Goal: Information Seeking & Learning: Learn about a topic

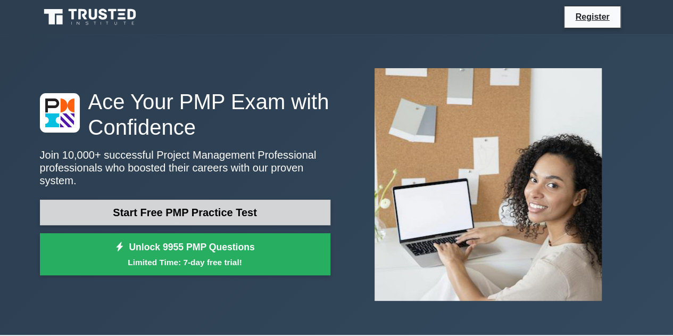
click at [189, 199] on link "Start Free PMP Practice Test" at bounding box center [185, 212] width 290 height 26
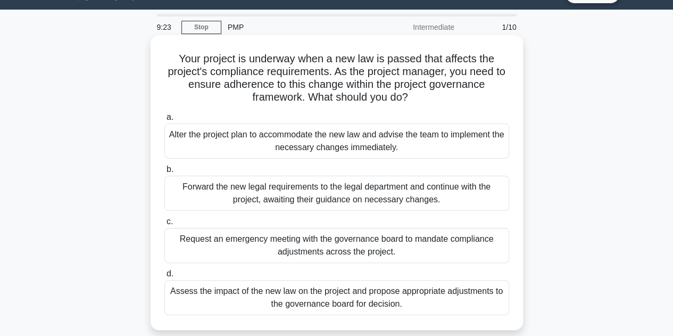
scroll to position [27, 0]
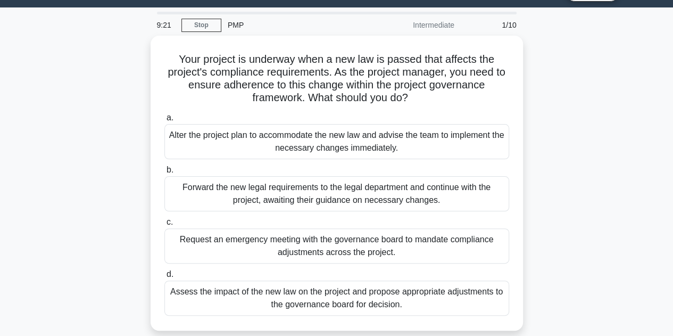
drag, startPoint x: 158, startPoint y: 215, endPoint x: 135, endPoint y: 203, distance: 26.2
click at [135, 203] on div "Your project is underway when a new law is passed that affects the project's co…" at bounding box center [336, 189] width 606 height 307
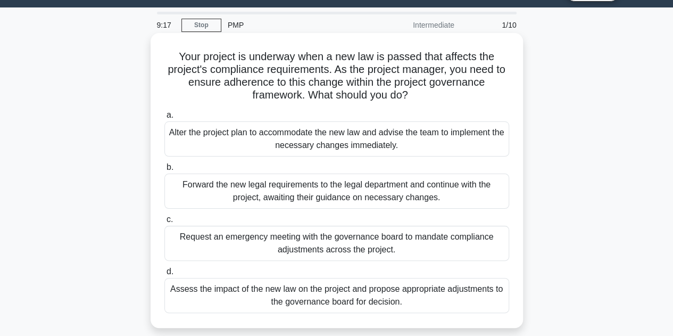
click at [272, 303] on div "Assess the impact of the new law on the project and propose appropriate adjustm…" at bounding box center [336, 295] width 345 height 35
click at [164, 275] on input "d. Assess the impact of the new law on the project and propose appropriate adju…" at bounding box center [164, 271] width 0 height 7
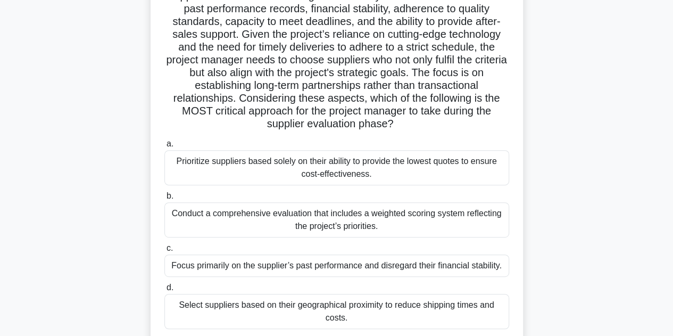
scroll to position [125, 0]
click at [322, 218] on div "Conduct a comprehensive evaluation that includes a weighted scoring system refl…" at bounding box center [336, 220] width 345 height 35
click at [164, 200] on input "b. Conduct a comprehensive evaluation that includes a weighted scoring system r…" at bounding box center [164, 196] width 0 height 7
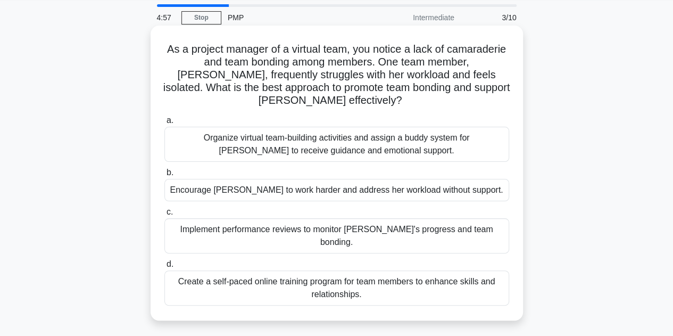
scroll to position [35, 0]
click at [347, 129] on div "Organize virtual team-building activities and assign a buddy system for Emma to…" at bounding box center [336, 143] width 345 height 35
click at [164, 123] on input "a. Organize virtual team-building activities and assign a buddy system for Emma…" at bounding box center [164, 119] width 0 height 7
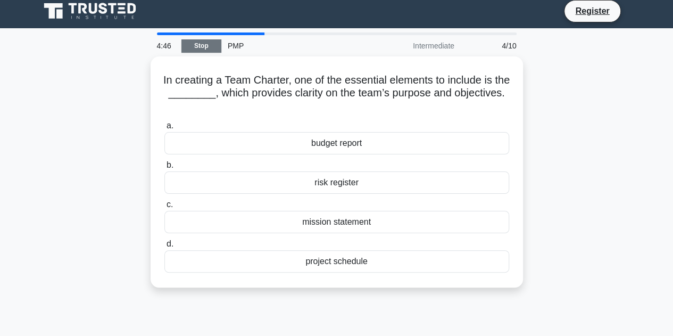
scroll to position [0, 0]
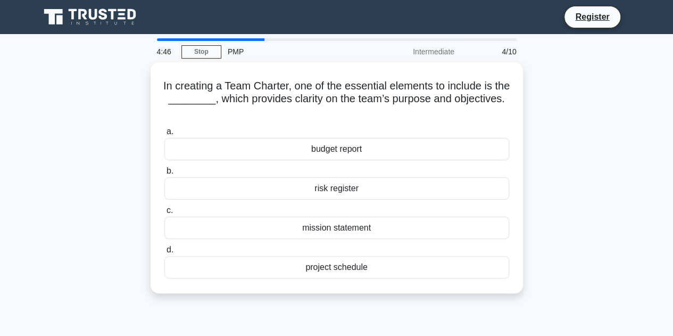
click at [190, 20] on div "Register" at bounding box center [391, 17] width 483 height 22
click at [212, 49] on link "Stop" at bounding box center [201, 51] width 40 height 13
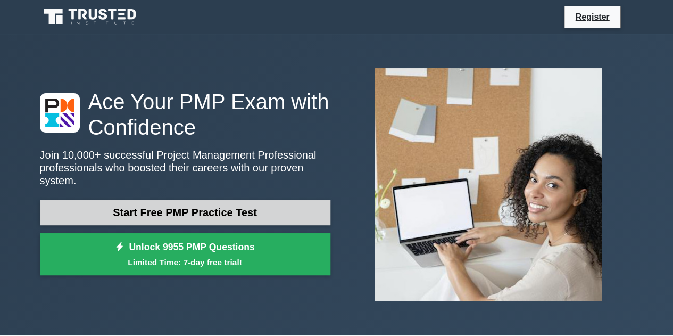
click at [198, 199] on link "Start Free PMP Practice Test" at bounding box center [185, 212] width 290 height 26
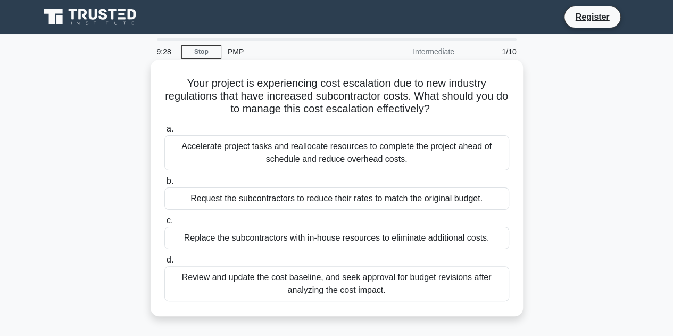
click at [353, 286] on div "Review and update the cost baseline, and seek approval for budget revisions aft…" at bounding box center [336, 283] width 345 height 35
click at [164, 263] on input "d. Review and update the cost baseline, and seek approval for budget revisions …" at bounding box center [164, 259] width 0 height 7
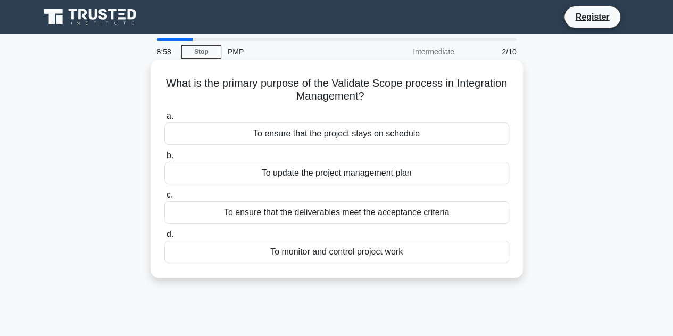
click at [348, 214] on div "To ensure that the deliverables meet the acceptance criteria" at bounding box center [336, 212] width 345 height 22
click at [164, 198] on input "c. To ensure that the deliverables meet the acceptance criteria" at bounding box center [164, 194] width 0 height 7
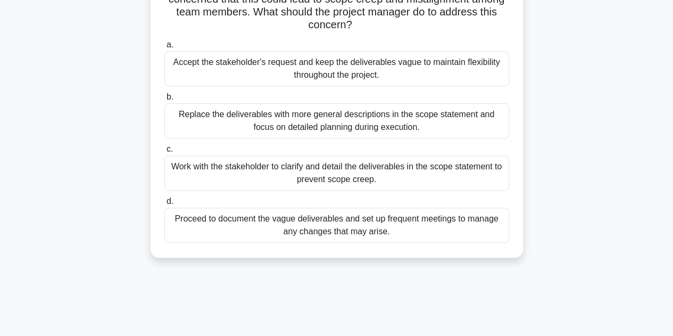
scroll to position [123, 0]
click at [339, 175] on div "Work with the stakeholder to clarify and detail the deliverables in the scope s…" at bounding box center [336, 172] width 345 height 35
click at [164, 152] on input "c. Work with the stakeholder to clarify and detail the deliverables in the scop…" at bounding box center [164, 148] width 0 height 7
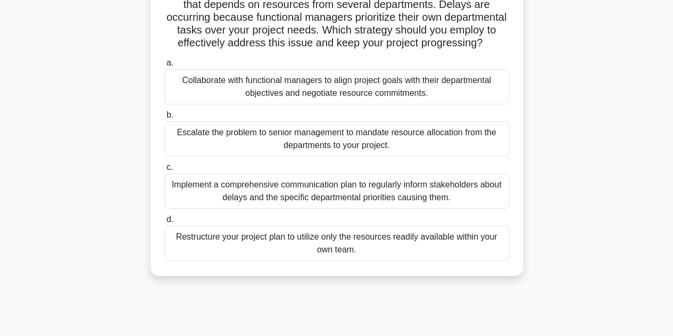
scroll to position [47, 0]
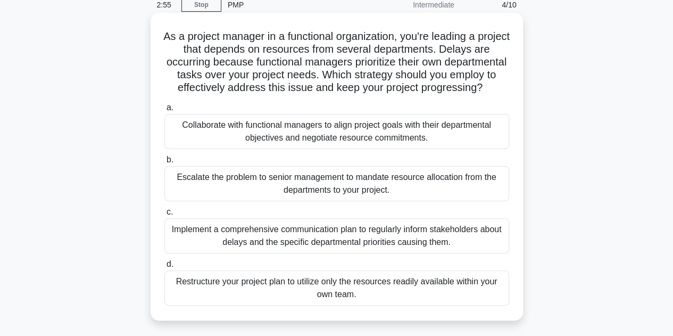
click at [337, 139] on div "Collaborate with functional managers to align project goals with their departme…" at bounding box center [336, 131] width 345 height 35
click at [164, 111] on input "a. Collaborate with functional managers to align project goals with their depar…" at bounding box center [164, 107] width 0 height 7
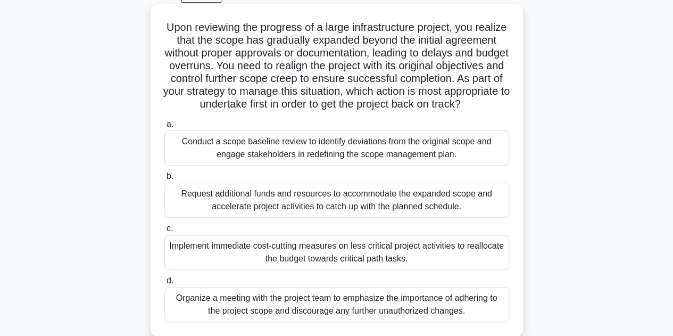
scroll to position [68, 0]
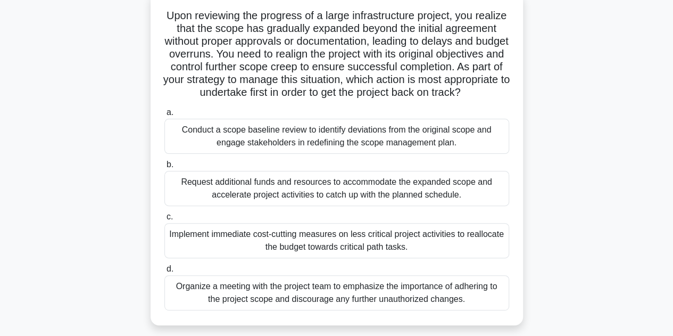
click at [358, 154] on div "Conduct a scope baseline review to identify deviations from the original scope …" at bounding box center [336, 136] width 345 height 35
click at [164, 116] on input "a. Conduct a scope baseline review to identify deviations from the original sco…" at bounding box center [164, 112] width 0 height 7
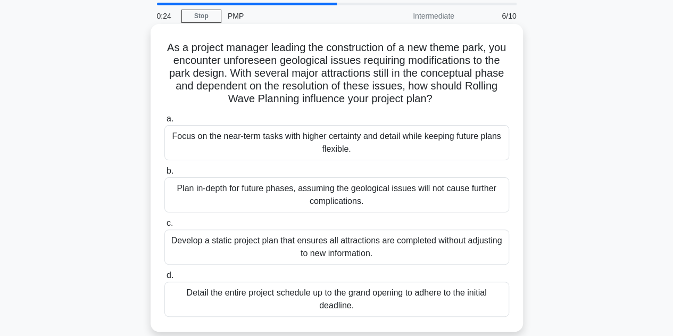
scroll to position [35, 0]
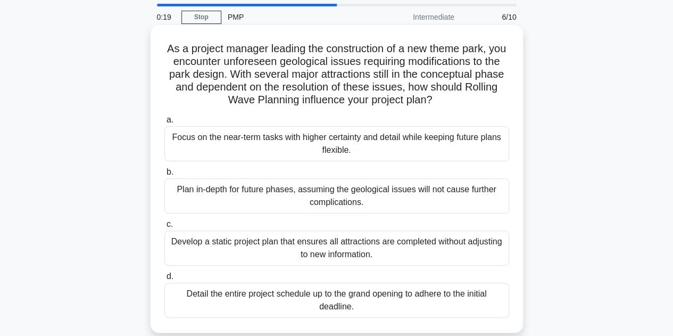
click at [337, 155] on div "Focus on the near-term tasks with higher certainty and detail while keeping fut…" at bounding box center [336, 143] width 345 height 35
click at [164, 123] on input "a. Focus on the near-term tasks with higher certainty and detail while keeping …" at bounding box center [164, 119] width 0 height 7
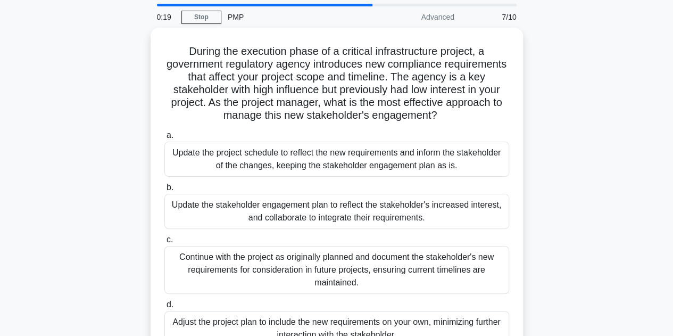
scroll to position [0, 0]
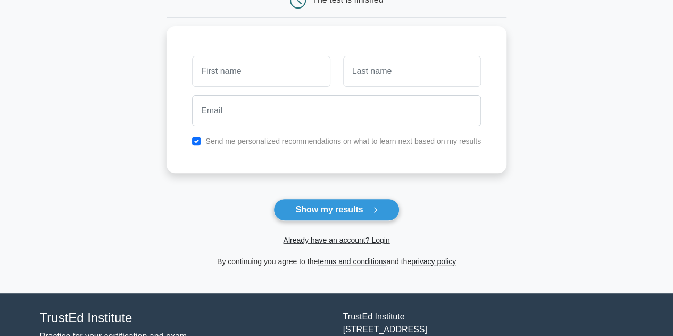
scroll to position [124, 0]
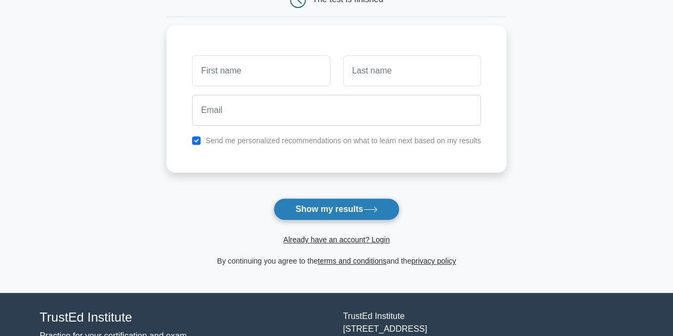
click at [326, 204] on button "Show my results" at bounding box center [335, 209] width 125 height 22
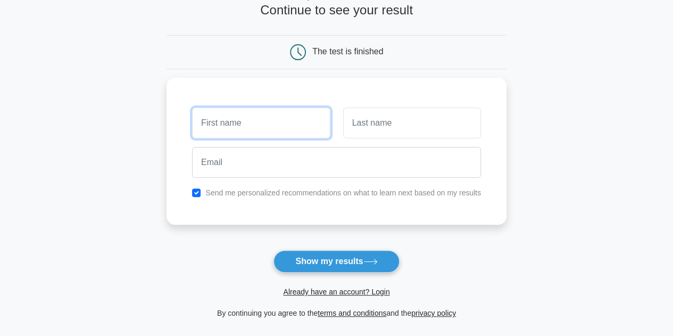
scroll to position [73, 0]
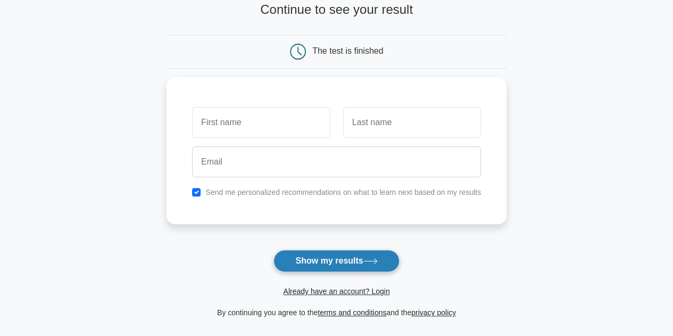
click at [341, 252] on button "Show my results" at bounding box center [335, 260] width 125 height 22
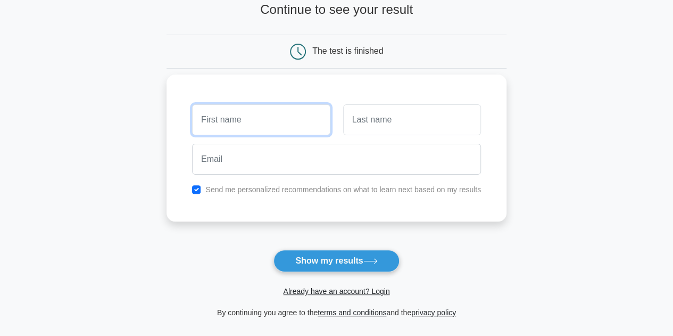
click at [270, 110] on input "text" at bounding box center [261, 119] width 138 height 31
type input "Aisha"
click at [197, 190] on input "checkbox" at bounding box center [196, 189] width 9 height 9
checkbox input "false"
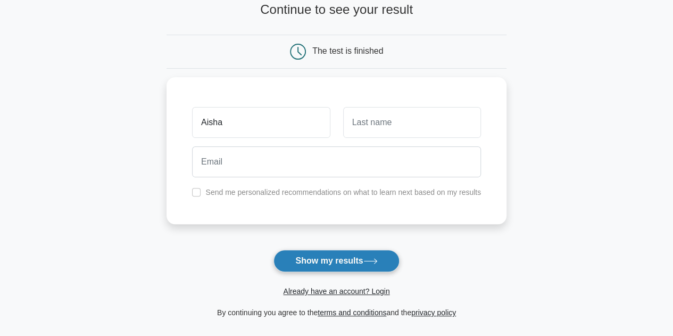
click at [347, 258] on button "Show my results" at bounding box center [335, 260] width 125 height 22
type input "Patel"
click at [336, 261] on button "Show my results" at bounding box center [335, 260] width 125 height 22
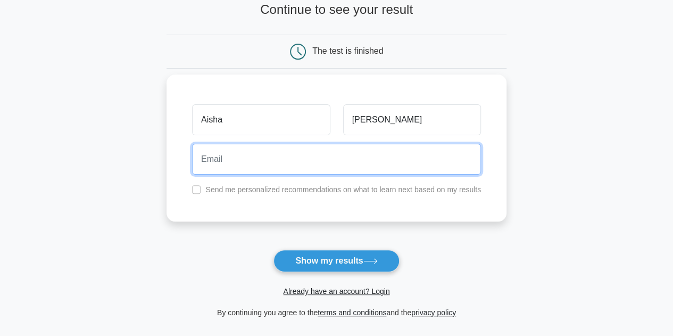
click at [326, 156] on input "email" at bounding box center [336, 159] width 289 height 31
click at [309, 162] on input "aishapatel" at bounding box center [336, 159] width 289 height 31
type input "aishapatel1131@gmail.com"
click at [273, 249] on button "Show my results" at bounding box center [335, 260] width 125 height 22
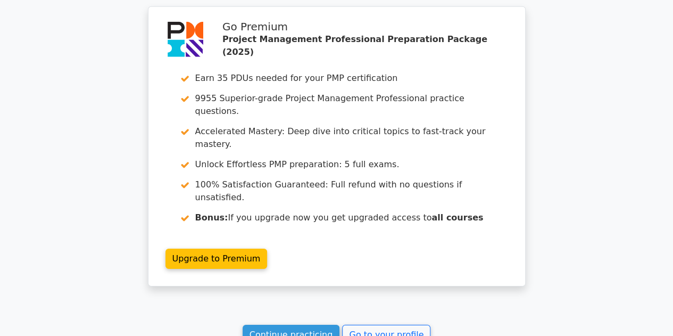
scroll to position [1593, 0]
click at [302, 324] on link "Continue practicing" at bounding box center [290, 334] width 97 height 20
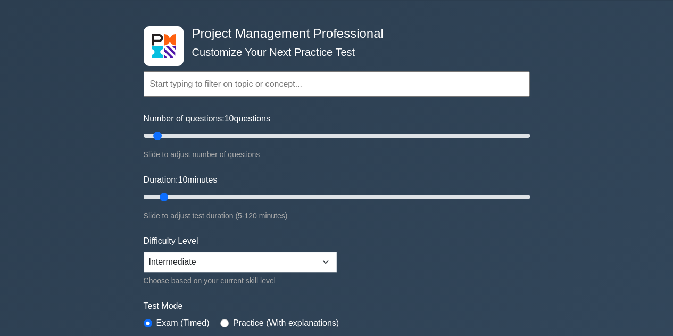
scroll to position [34, 0]
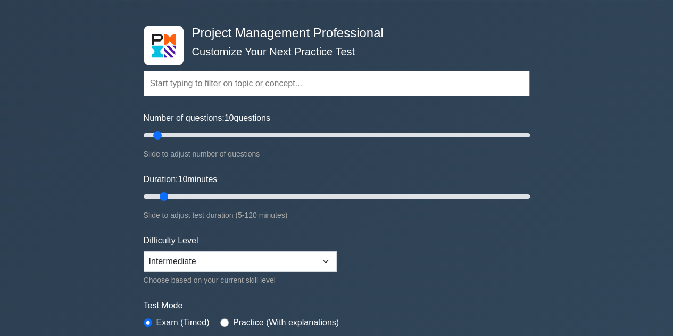
click at [224, 248] on div "Difficulty Level Beginner Intermediate Expert Choose based on your current skil…" at bounding box center [240, 260] width 193 height 52
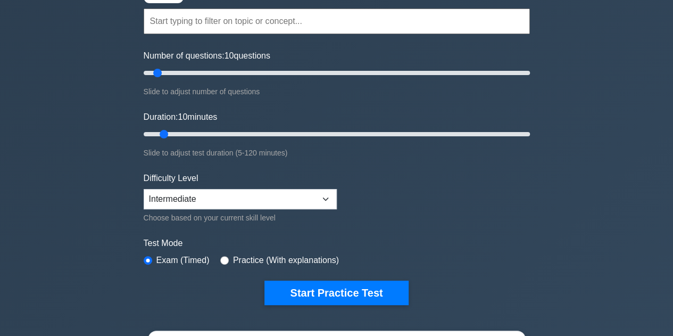
scroll to position [97, 0]
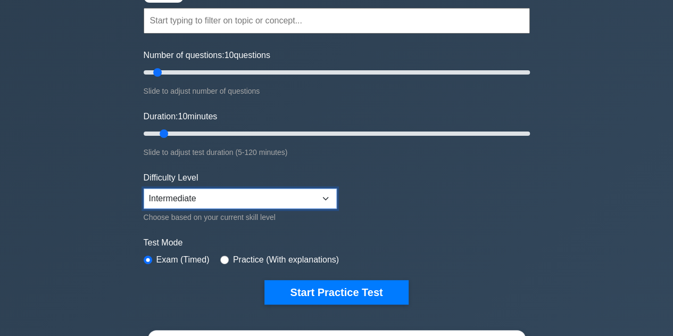
click at [231, 197] on select "Beginner Intermediate Expert" at bounding box center [240, 198] width 193 height 20
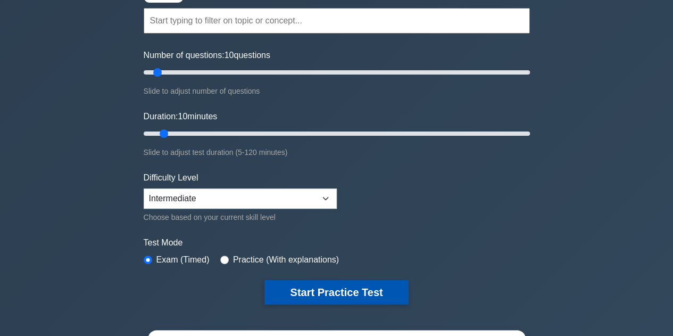
click at [337, 287] on button "Start Practice Test" at bounding box center [336, 292] width 144 height 24
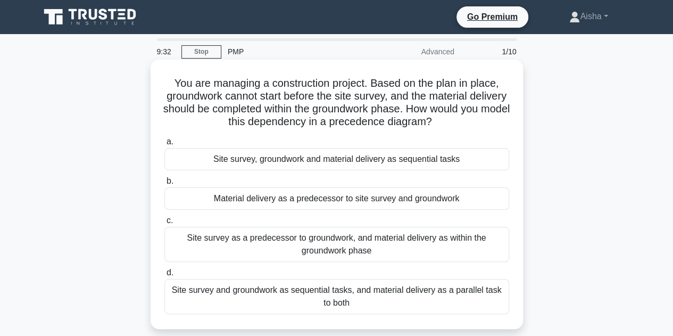
click at [338, 249] on div "Site survey as a predecessor to groundwork, and material delivery as within the…" at bounding box center [336, 244] width 345 height 35
click at [164, 224] on input "c. Site survey as a predecessor to groundwork, and material delivery as within …" at bounding box center [164, 220] width 0 height 7
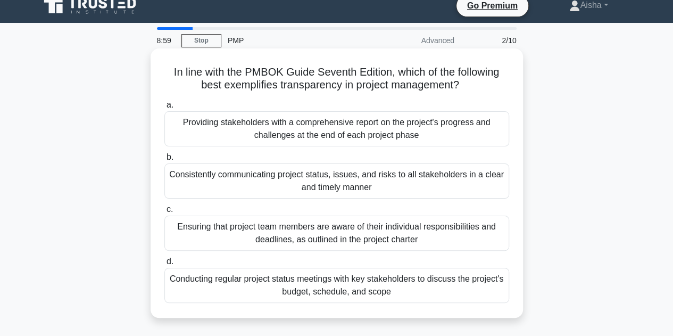
scroll to position [11, 0]
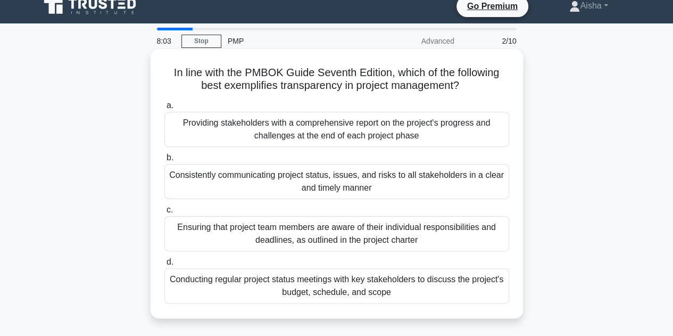
click at [340, 177] on div "Consistently communicating project status, issues, and risks to all stakeholder…" at bounding box center [336, 181] width 345 height 35
click at [164, 161] on input "b. Consistently communicating project status, issues, and risks to all stakehol…" at bounding box center [164, 157] width 0 height 7
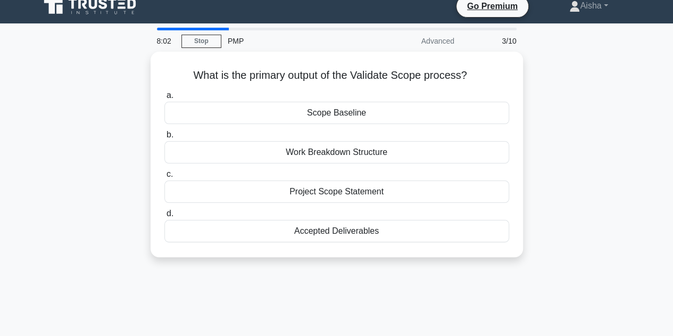
scroll to position [0, 0]
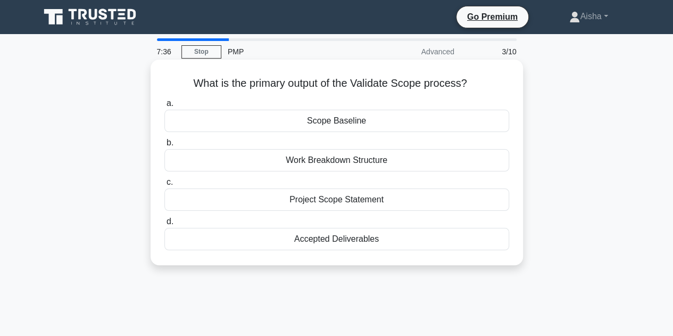
click at [332, 202] on div "Project Scope Statement" at bounding box center [336, 199] width 345 height 22
click at [164, 186] on input "c. Project Scope Statement" at bounding box center [164, 182] width 0 height 7
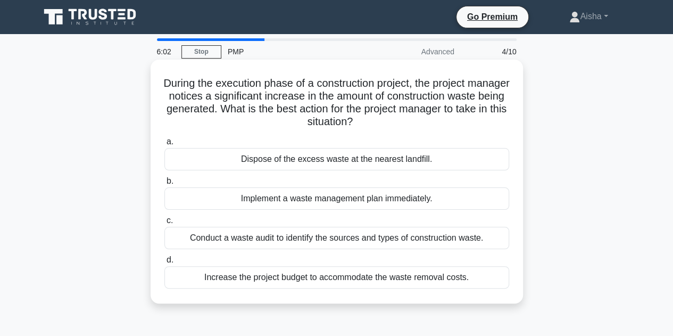
click at [335, 202] on div "Implement a waste management plan immediately." at bounding box center [336, 198] width 345 height 22
click at [164, 185] on input "b. Implement a waste management plan immediately." at bounding box center [164, 181] width 0 height 7
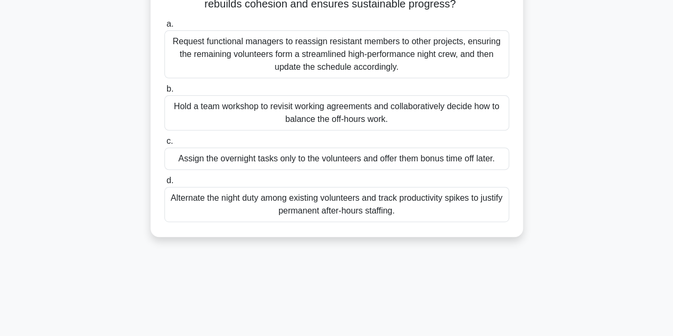
scroll to position [144, 0]
click at [348, 122] on div "Hold a team workshop to revisit working agreements and collaboratively decide h…" at bounding box center [336, 112] width 345 height 35
click at [164, 92] on input "b. Hold a team workshop to revisit working agreements and collaboratively decid…" at bounding box center [164, 88] width 0 height 7
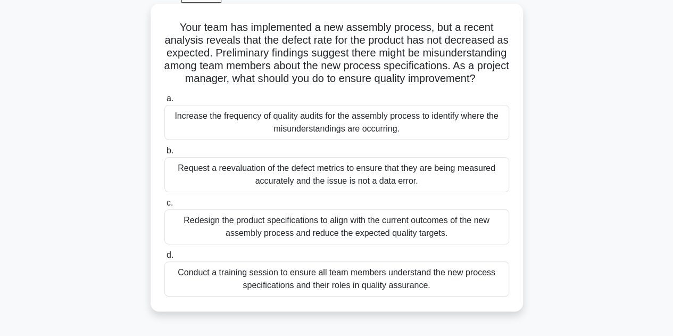
scroll to position [63, 0]
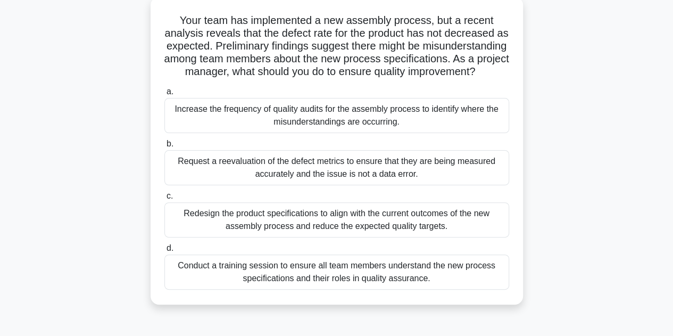
click at [338, 289] on div "Conduct a training session to ensure all team members understand the new proces…" at bounding box center [336, 271] width 345 height 35
click at [164, 252] on input "d. Conduct a training session to ensure all team members understand the new pro…" at bounding box center [164, 248] width 0 height 7
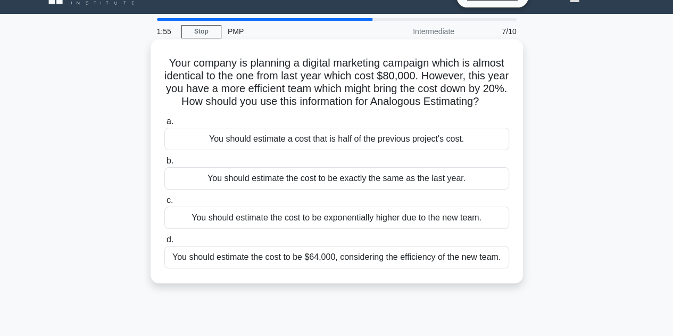
scroll to position [21, 0]
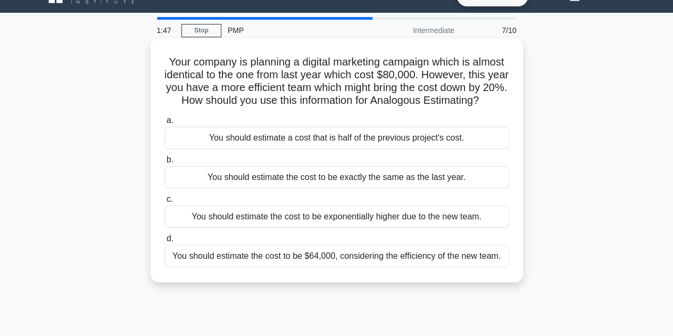
click at [345, 266] on div "You should estimate the cost to be $64,000, considering the efficiency of the n…" at bounding box center [336, 256] width 345 height 22
click at [164, 242] on input "d. You should estimate the cost to be $64,000, considering the efficiency of th…" at bounding box center [164, 238] width 0 height 7
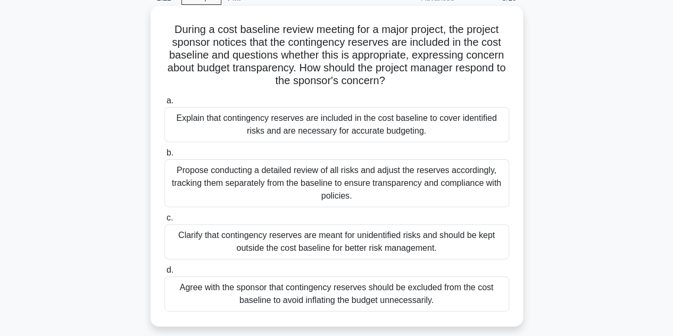
scroll to position [54, 0]
click at [340, 138] on div "Explain that contingency reserves are included in the cost baseline to cover id…" at bounding box center [336, 123] width 345 height 35
click at [164, 104] on input "a. Explain that contingency reserves are included in the cost baseline to cover…" at bounding box center [164, 100] width 0 height 7
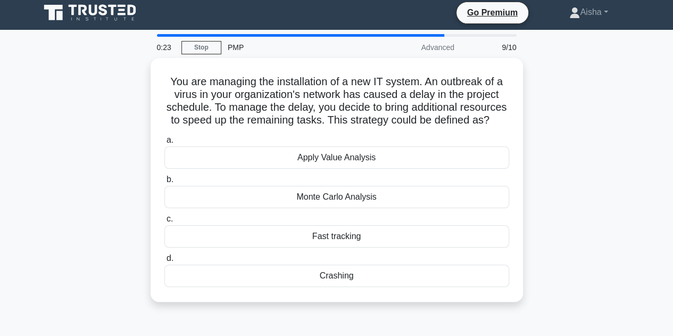
scroll to position [0, 0]
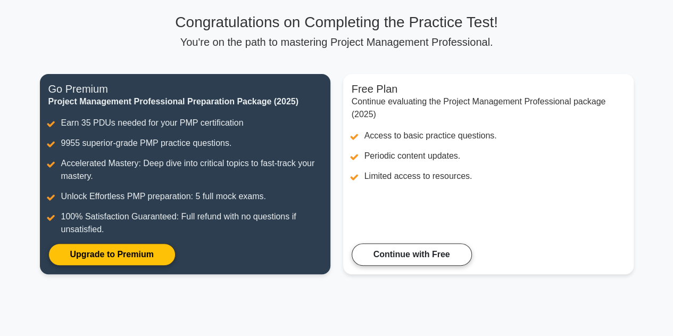
scroll to position [72, 0]
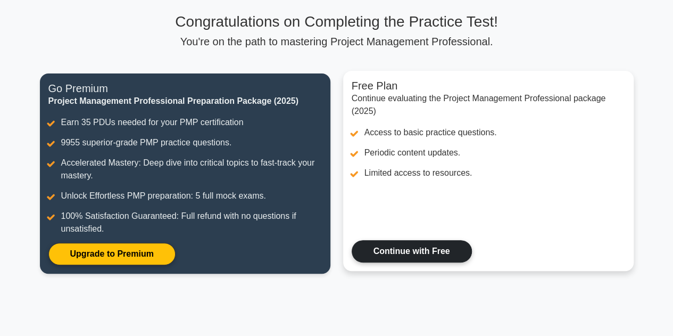
click at [418, 250] on link "Continue with Free" at bounding box center [411, 251] width 120 height 22
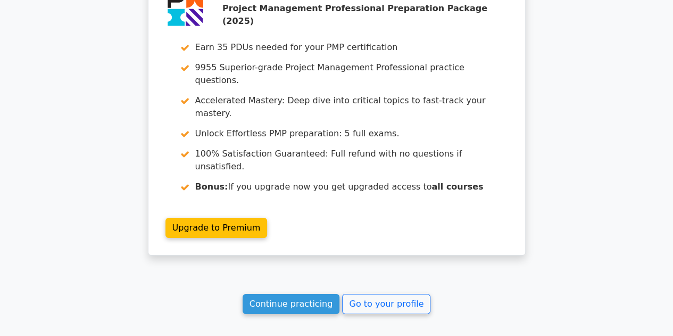
scroll to position [1644, 0]
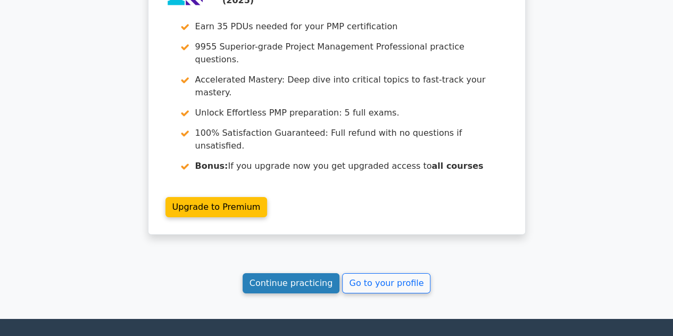
click at [292, 273] on link "Continue practicing" at bounding box center [290, 283] width 97 height 20
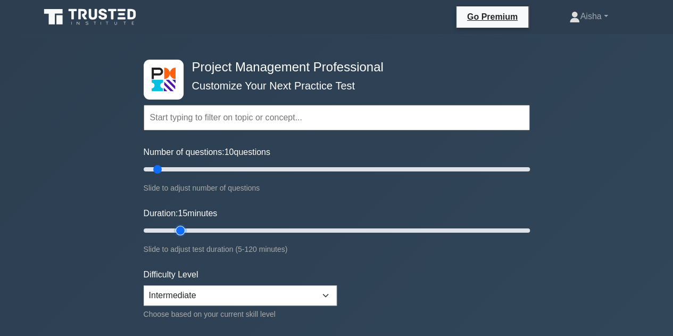
drag, startPoint x: 165, startPoint y: 231, endPoint x: 179, endPoint y: 230, distance: 13.8
type input "15"
click at [179, 230] on input "Duration: 15 minutes" at bounding box center [337, 230] width 386 height 13
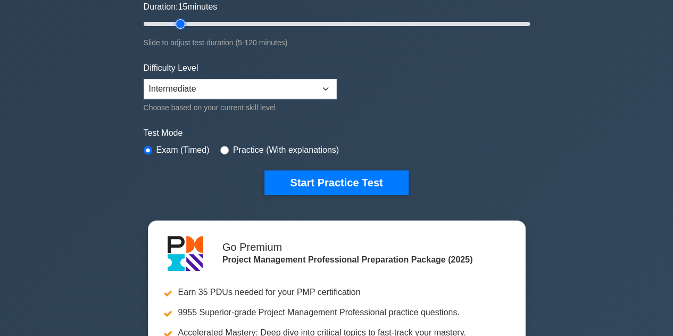
scroll to position [206, 0]
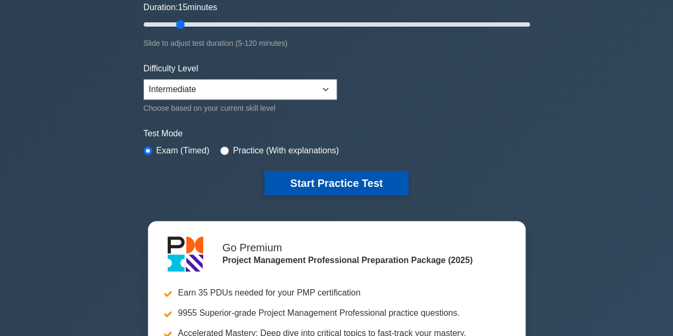
click at [354, 180] on button "Start Practice Test" at bounding box center [336, 183] width 144 height 24
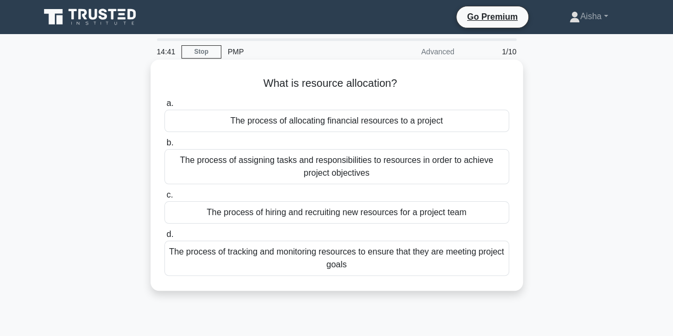
click at [351, 174] on div "The process of assigning tasks and responsibilities to resources in order to ac…" at bounding box center [336, 166] width 345 height 35
click at [164, 146] on input "b. The process of assigning tasks and responsibilities to resources in order to…" at bounding box center [164, 142] width 0 height 7
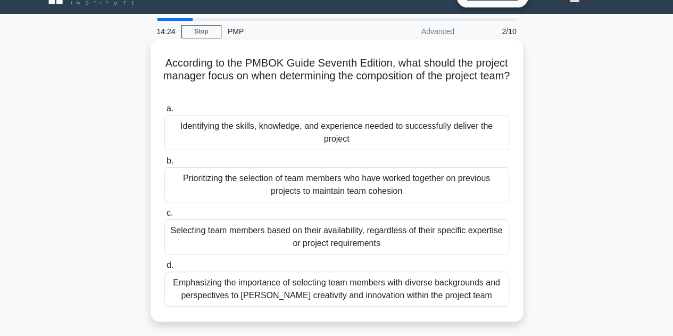
scroll to position [45, 0]
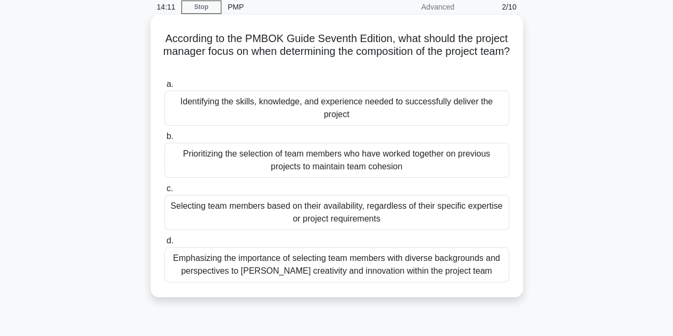
click at [351, 107] on div "Identifying the skills, knowledge, and experience needed to successfully delive…" at bounding box center [336, 107] width 345 height 35
click at [164, 88] on input "a. Identifying the skills, knowledge, and experience needed to successfully del…" at bounding box center [164, 84] width 0 height 7
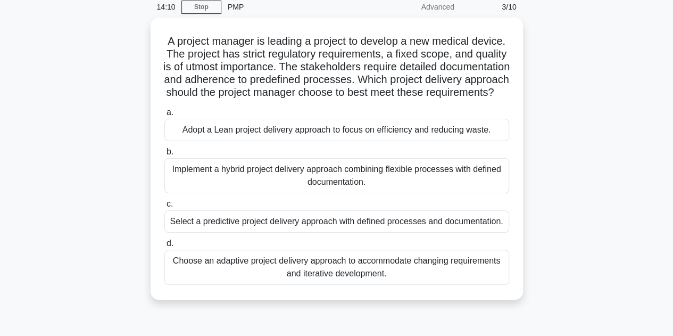
scroll to position [0, 0]
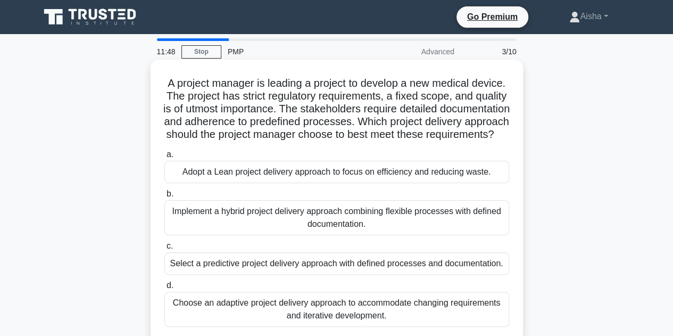
click at [324, 274] on div "Select a predictive project delivery approach with defined processes and docume…" at bounding box center [336, 263] width 345 height 22
click at [164, 249] on input "c. Select a predictive project delivery approach with defined processes and doc…" at bounding box center [164, 245] width 0 height 7
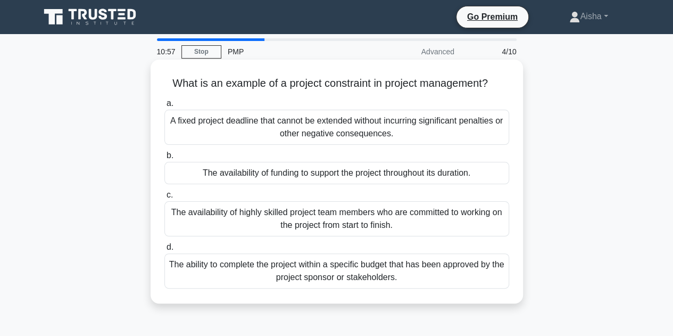
click at [323, 118] on div "A fixed project deadline that cannot be extended without incurring significant …" at bounding box center [336, 127] width 345 height 35
click at [164, 107] on input "a. A fixed project deadline that cannot be extended without incurring significa…" at bounding box center [164, 103] width 0 height 7
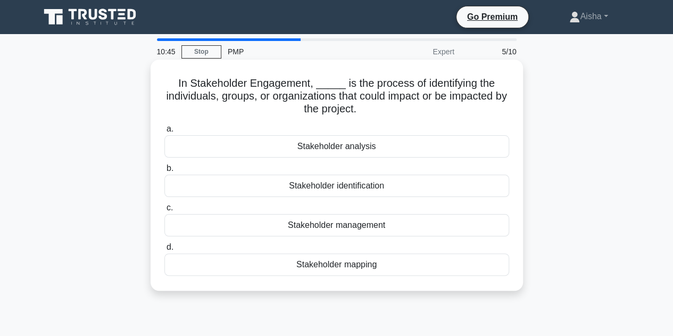
click at [347, 149] on div "Stakeholder analysis" at bounding box center [336, 146] width 345 height 22
click at [164, 132] on input "a. Stakeholder analysis" at bounding box center [164, 128] width 0 height 7
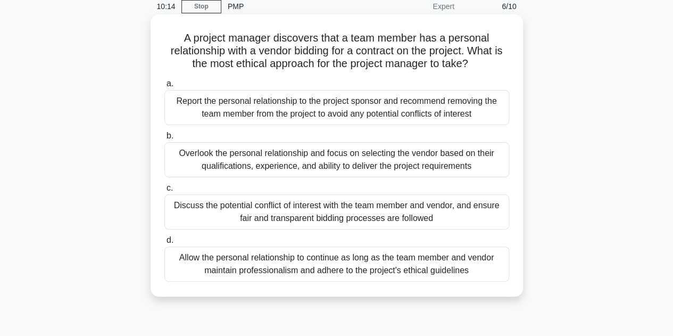
scroll to position [46, 0]
click at [346, 218] on div "Discuss the potential conflict of interest with the team member and vendor, and…" at bounding box center [336, 211] width 345 height 35
click at [164, 191] on input "c. Discuss the potential conflict of interest with the team member and vendor, …" at bounding box center [164, 187] width 0 height 7
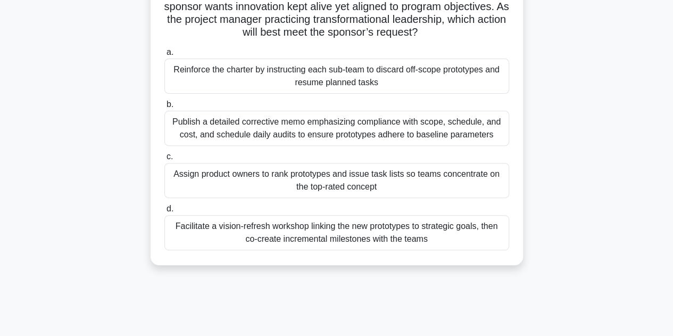
scroll to position [128, 0]
click at [341, 242] on div "Facilitate a vision-refresh workshop linking the new prototypes to strategic go…" at bounding box center [336, 231] width 345 height 35
click at [164, 212] on input "d. Facilitate a vision-refresh workshop linking the new prototypes to strategic…" at bounding box center [164, 208] width 0 height 7
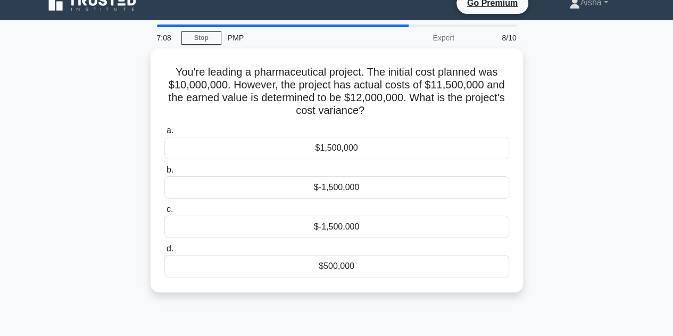
scroll to position [0, 0]
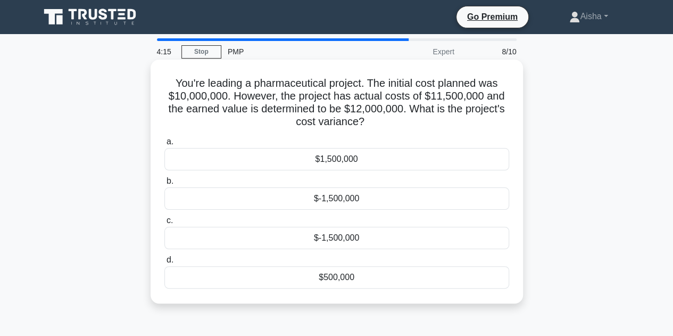
click at [332, 160] on div "$1,500,000" at bounding box center [336, 159] width 345 height 22
click at [164, 145] on input "a. $1,500,000" at bounding box center [164, 141] width 0 height 7
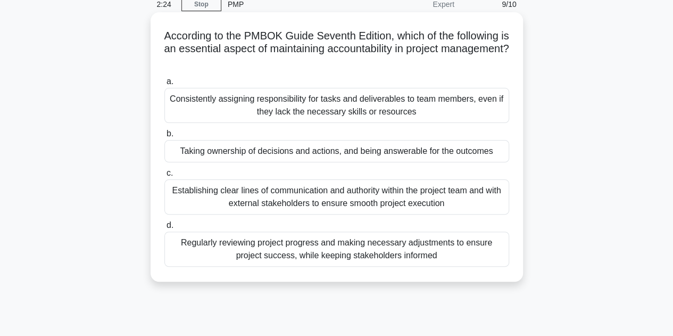
scroll to position [48, 0]
click at [309, 149] on div "Taking ownership of decisions and actions, and being answerable for the outcomes" at bounding box center [336, 150] width 345 height 22
click at [164, 137] on input "b. Taking ownership of decisions and actions, and being answerable for the outc…" at bounding box center [164, 133] width 0 height 7
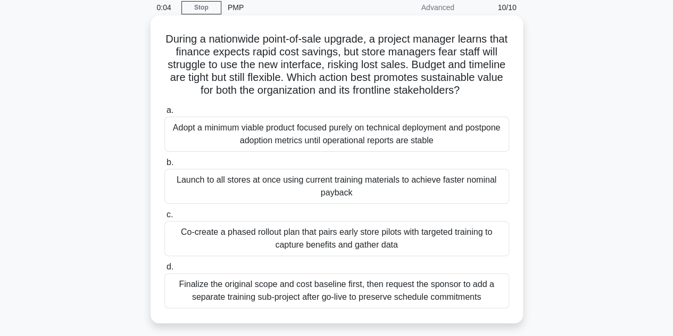
scroll to position [43, 0]
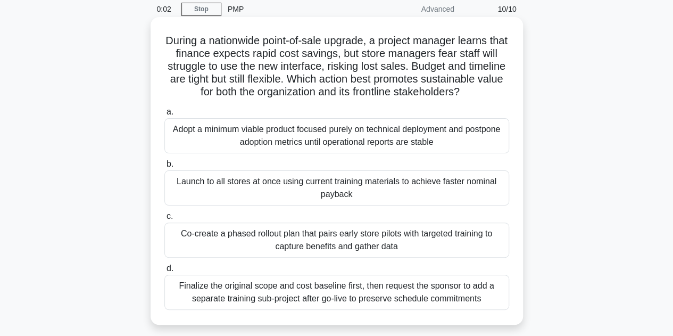
click at [336, 153] on div "Adopt a minimum viable product focused purely on technical deployment and postp…" at bounding box center [336, 135] width 345 height 35
click at [164, 115] on input "a. Adopt a minimum viable product focused purely on technical deployment and po…" at bounding box center [164, 111] width 0 height 7
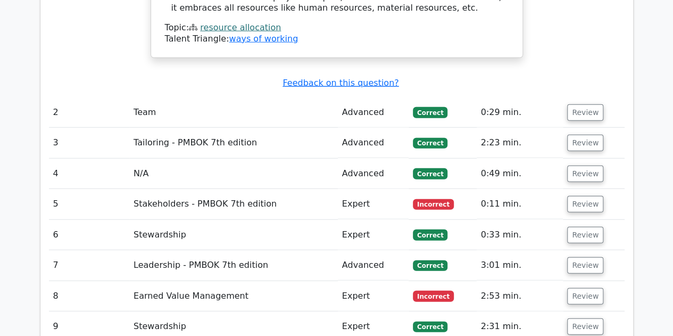
scroll to position [1335, 0]
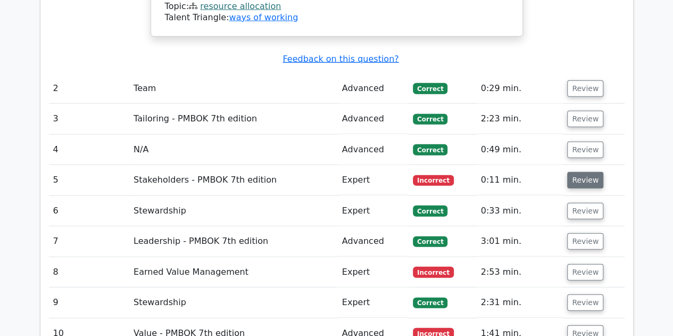
click at [572, 172] on button "Review" at bounding box center [585, 180] width 36 height 16
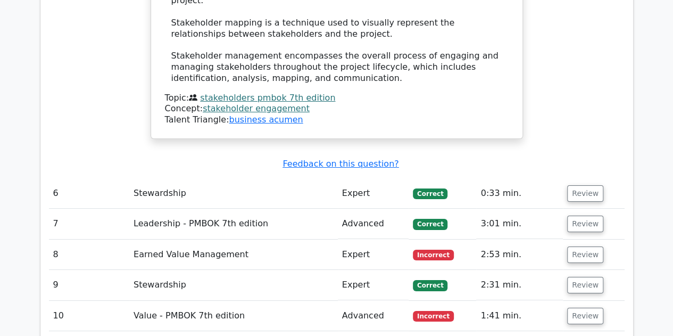
scroll to position [1937, 0]
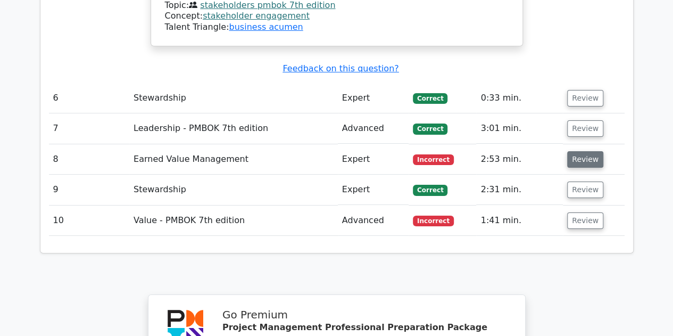
click at [589, 151] on button "Review" at bounding box center [585, 159] width 36 height 16
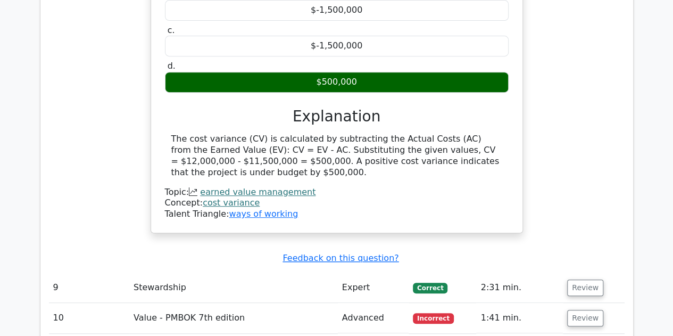
scroll to position [2231, 0]
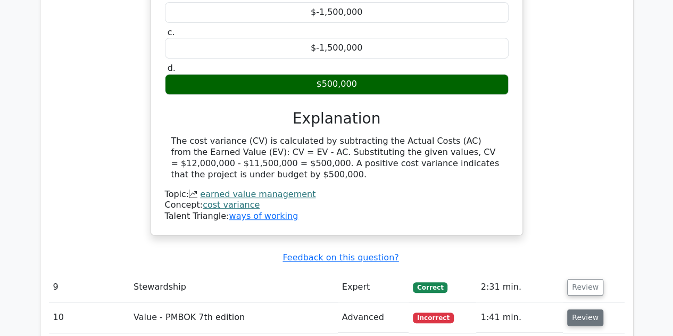
click at [582, 309] on button "Review" at bounding box center [585, 317] width 36 height 16
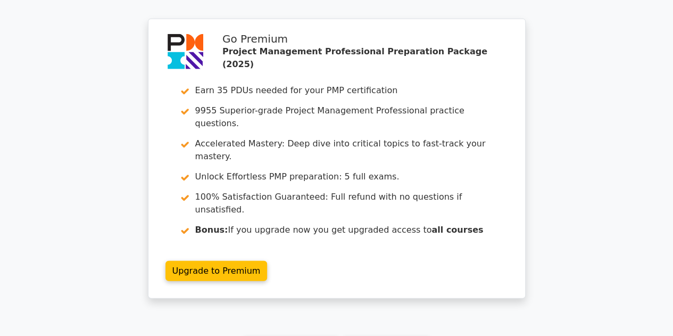
scroll to position [3310, 0]
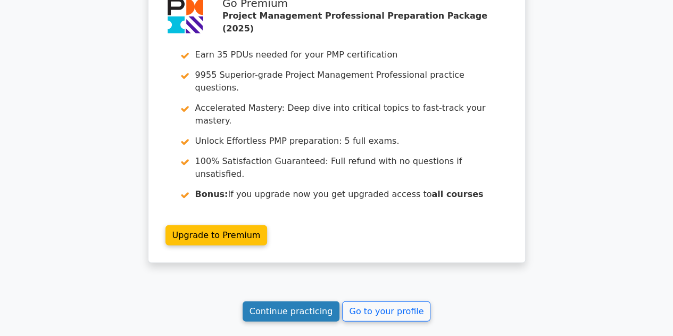
click at [301, 301] on link "Continue practicing" at bounding box center [290, 311] width 97 height 20
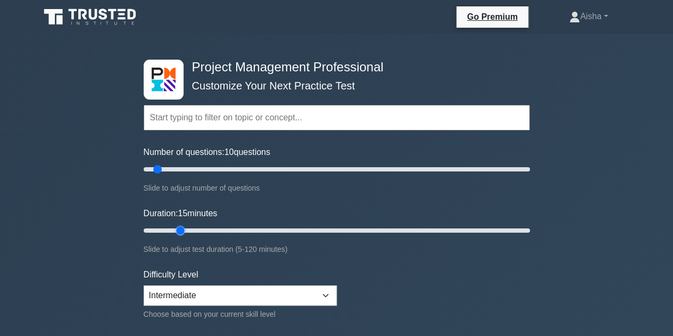
drag, startPoint x: 162, startPoint y: 229, endPoint x: 179, endPoint y: 229, distance: 17.0
type input "15"
click at [179, 229] on input "Duration: 15 minutes" at bounding box center [337, 230] width 386 height 13
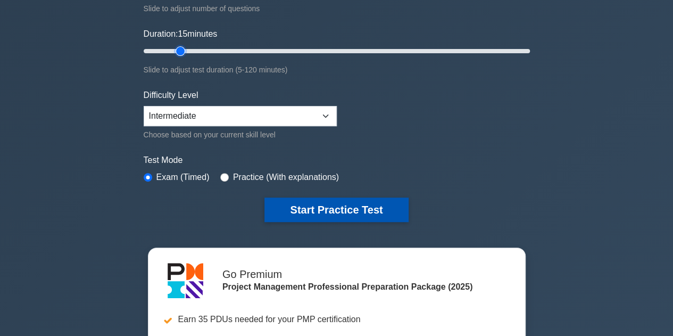
scroll to position [180, 0]
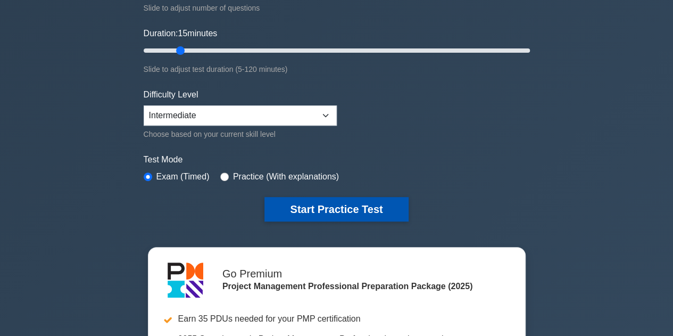
click at [328, 205] on button "Start Practice Test" at bounding box center [336, 209] width 144 height 24
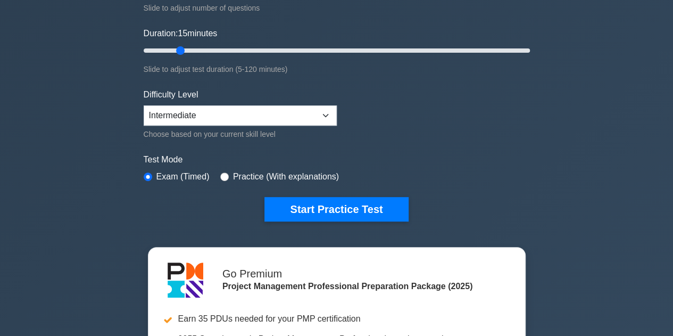
click at [278, 156] on label "Test Mode" at bounding box center [337, 159] width 386 height 13
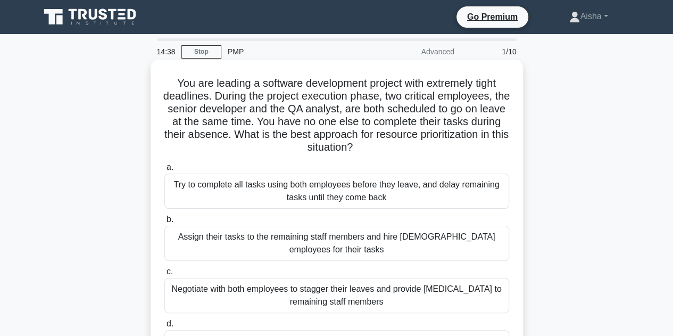
click at [406, 133] on h5 "You are leading a software development project with extremely tight deadlines. …" at bounding box center [336, 116] width 347 height 78
click at [319, 154] on h5 "You are leading a software development project with extremely tight deadlines. …" at bounding box center [336, 116] width 347 height 78
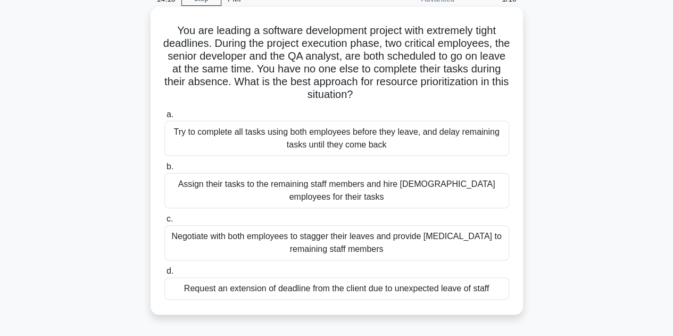
scroll to position [54, 0]
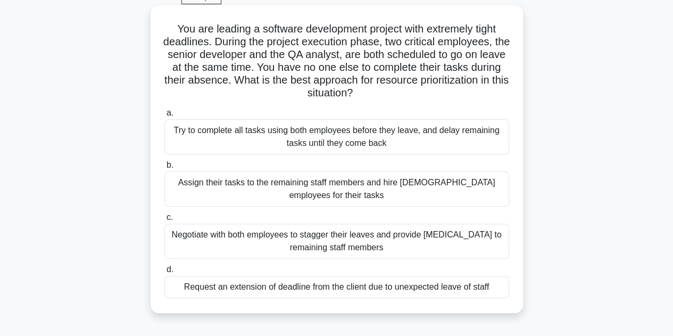
click at [354, 251] on div "Negotiate with both employees to stagger their leaves and provide [MEDICAL_DATA…" at bounding box center [336, 240] width 345 height 35
click at [164, 221] on input "c. Negotiate with both employees to stagger their leaves and provide [MEDICAL_D…" at bounding box center [164, 217] width 0 height 7
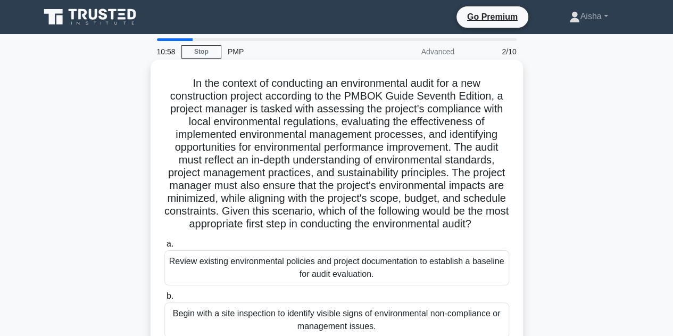
scroll to position [50, 0]
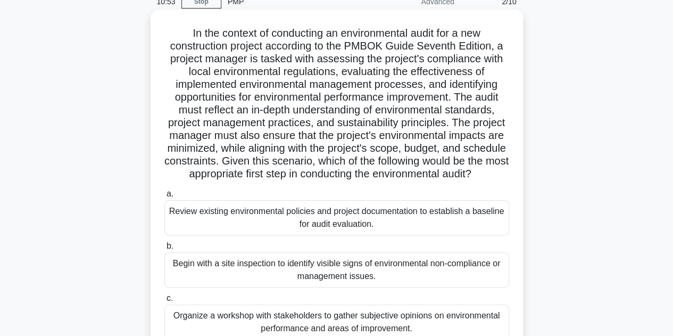
click at [307, 226] on div "Review existing environmental policies and project documentation to establish a…" at bounding box center [336, 217] width 345 height 35
click at [164, 197] on input "a. Review existing environmental policies and project documentation to establis…" at bounding box center [164, 193] width 0 height 7
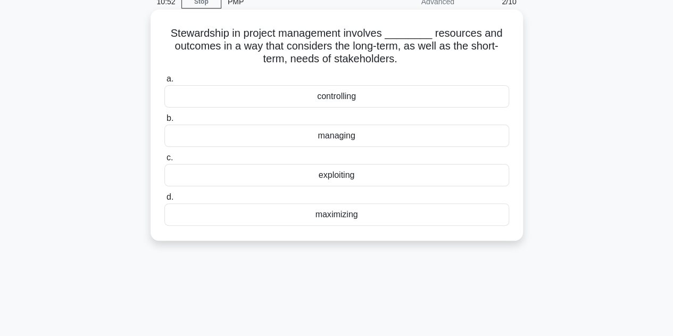
scroll to position [0, 0]
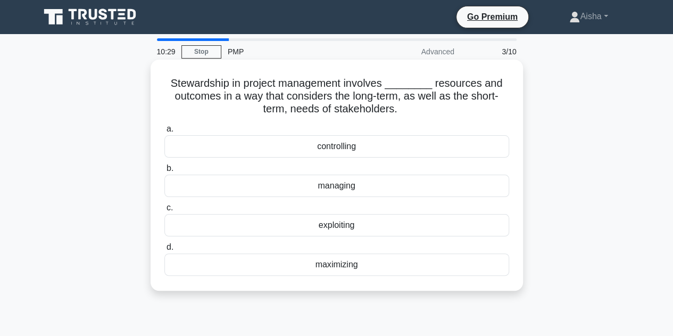
click at [341, 187] on div "managing" at bounding box center [336, 185] width 345 height 22
click at [164, 172] on input "b. managing" at bounding box center [164, 168] width 0 height 7
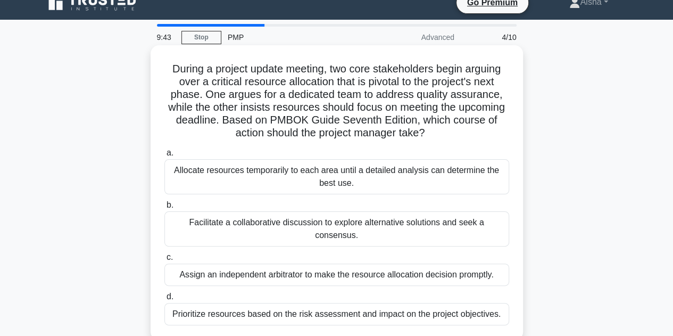
scroll to position [15, 0]
click at [323, 302] on div "Prioritize resources based on the risk assessment and impact on the project obj…" at bounding box center [336, 313] width 345 height 22
click at [164, 298] on input "d. Prioritize resources based on the risk assessment and impact on the project …" at bounding box center [164, 295] width 0 height 7
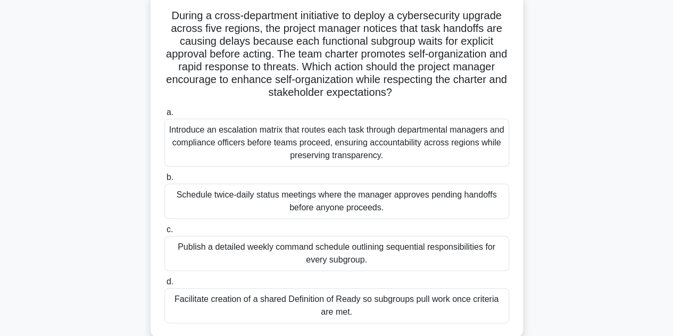
scroll to position [68, 0]
click at [345, 301] on div "Facilitate creation of a shared Definition of Ready so subgroups pull work once…" at bounding box center [336, 304] width 345 height 35
click at [164, 284] on input "d. Facilitate creation of a shared Definition of Ready so subgroups pull work o…" at bounding box center [164, 281] width 0 height 7
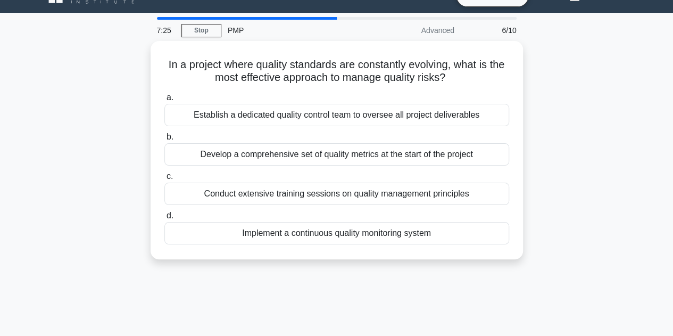
scroll to position [0, 0]
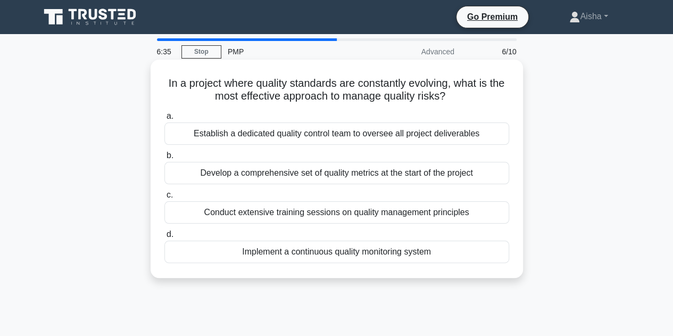
click at [348, 250] on div "Implement a continuous quality monitoring system" at bounding box center [336, 251] width 345 height 22
click at [164, 238] on input "d. Implement a continuous quality monitoring system" at bounding box center [164, 234] width 0 height 7
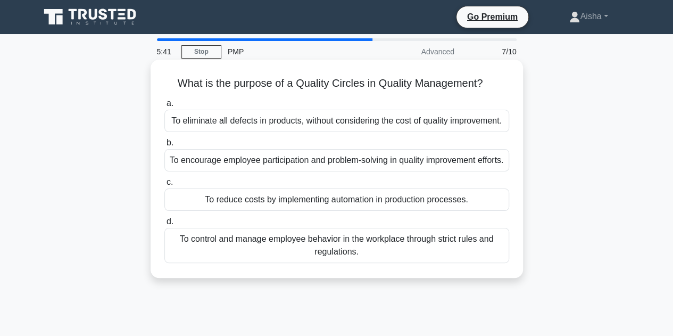
click at [339, 171] on div "To encourage employee participation and problem-solving in quality improvement …" at bounding box center [336, 160] width 345 height 22
click at [164, 146] on input "b. To encourage employee participation and problem-solving in quality improveme…" at bounding box center [164, 142] width 0 height 7
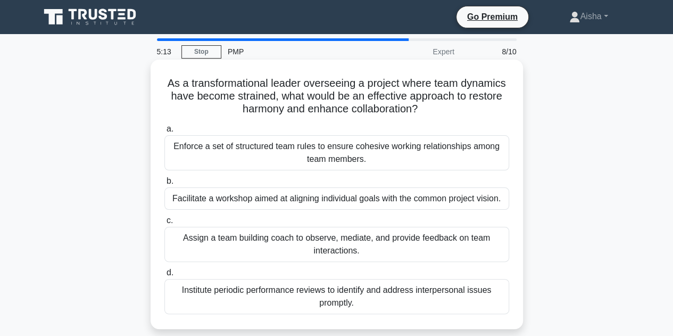
click at [287, 110] on h5 "As a transformational leader overseeing a project where team dynamics have beco…" at bounding box center [336, 96] width 347 height 39
click at [349, 242] on div "Assign a team building coach to observe, mediate, and provide feedback on team …" at bounding box center [336, 244] width 345 height 35
click at [164, 224] on input "c. Assign a team building coach to observe, mediate, and provide feedback on te…" at bounding box center [164, 220] width 0 height 7
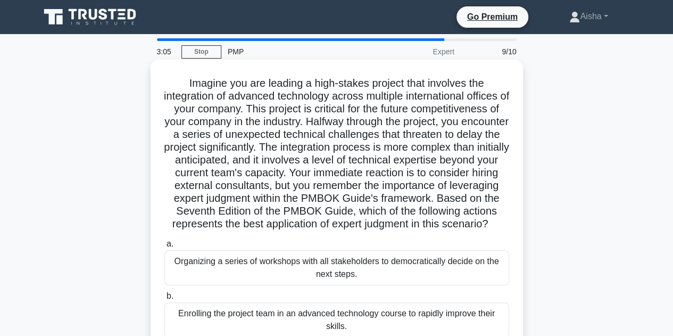
click at [343, 227] on h5 "Imagine you are leading a high-stakes project that involves the integration of …" at bounding box center [336, 154] width 347 height 154
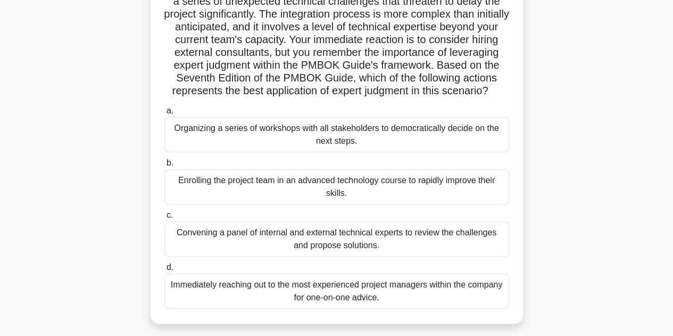
scroll to position [137, 0]
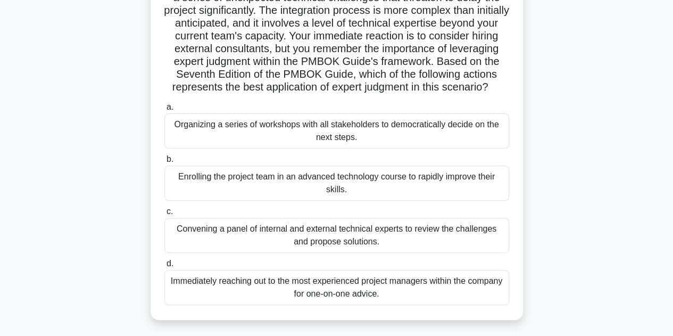
click at [339, 250] on div "Convening a panel of internal and external technical experts to review the chal…" at bounding box center [336, 234] width 345 height 35
click at [164, 215] on input "c. Convening a panel of internal and external technical experts to review the c…" at bounding box center [164, 211] width 0 height 7
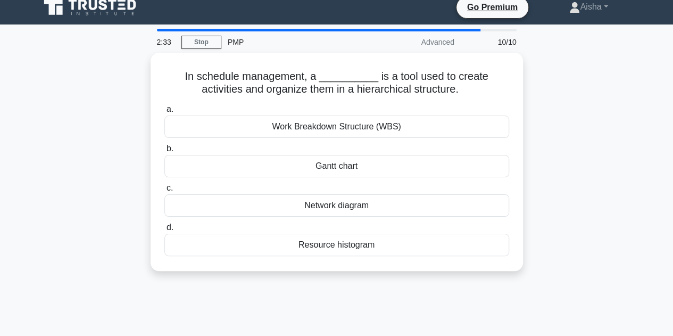
scroll to position [0, 0]
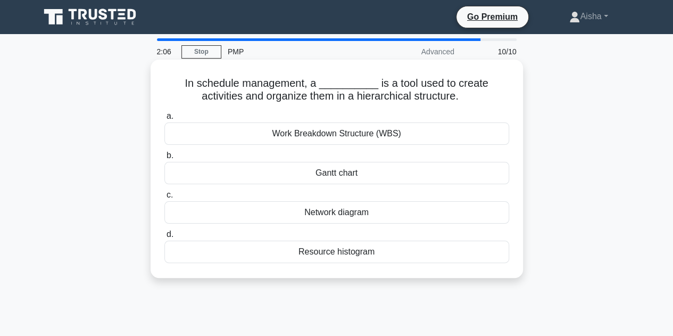
click at [337, 139] on div "Work Breakdown Structure (WBS)" at bounding box center [336, 133] width 345 height 22
click at [164, 120] on input "a. Work Breakdown Structure (WBS)" at bounding box center [164, 116] width 0 height 7
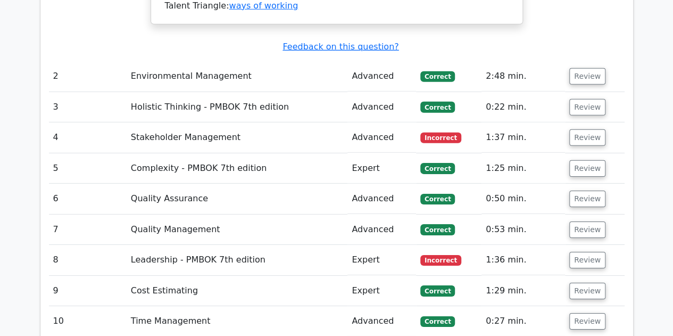
scroll to position [1544, 0]
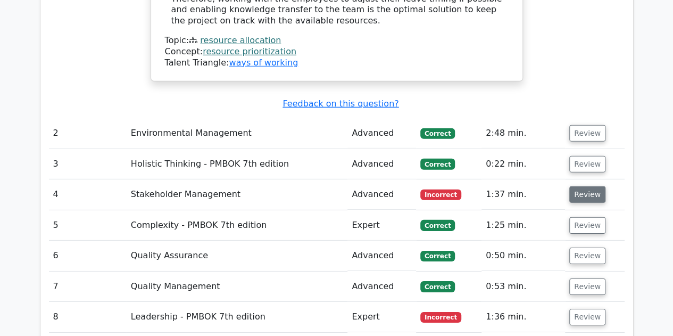
click at [581, 186] on button "Review" at bounding box center [587, 194] width 36 height 16
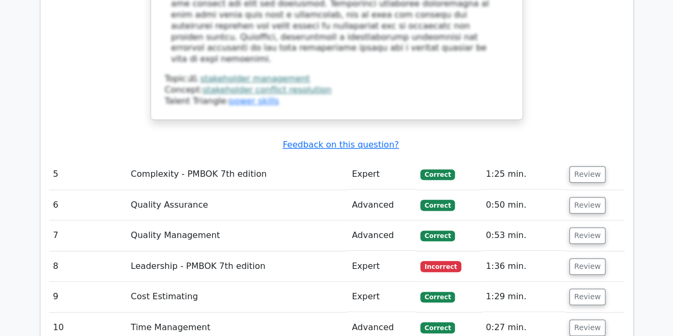
scroll to position [2235, 0]
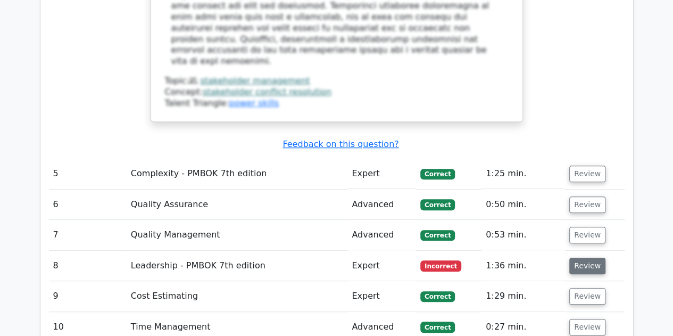
click at [581, 257] on button "Review" at bounding box center [587, 265] width 36 height 16
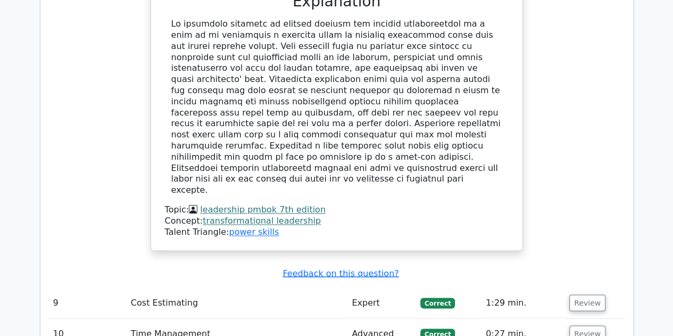
scroll to position [2785, 0]
click at [576, 324] on button "Review" at bounding box center [587, 332] width 36 height 16
click at [574, 324] on button "Review" at bounding box center [587, 332] width 36 height 16
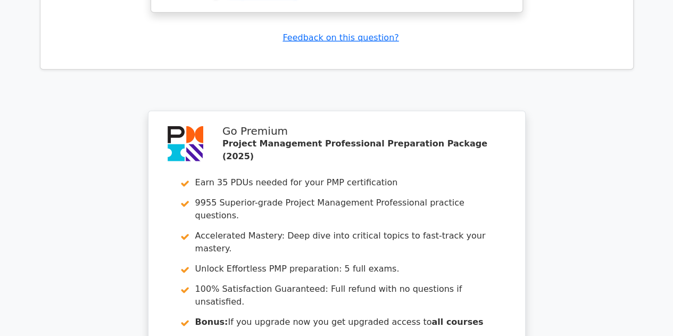
scroll to position [3617, 0]
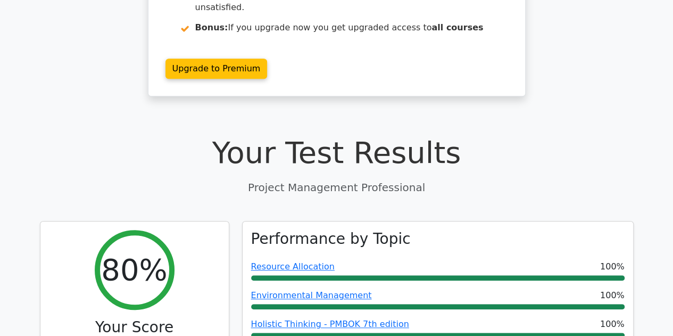
scroll to position [0, 0]
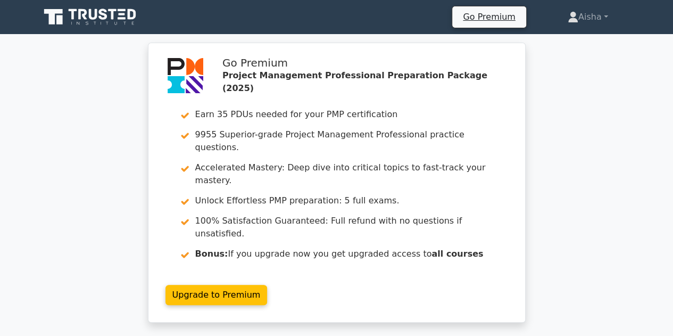
click at [110, 155] on div "Go Premium Project Management Professional Preparation Package (2025) Earn 35 P…" at bounding box center [336, 189] width 673 height 292
click at [84, 183] on div "Go Premium Project Management Professional Preparation Package (2025) Earn 35 P…" at bounding box center [336, 189] width 673 height 292
click at [76, 182] on div "Go Premium Project Management Professional Preparation Package (2025) Earn 35 P…" at bounding box center [336, 189] width 673 height 292
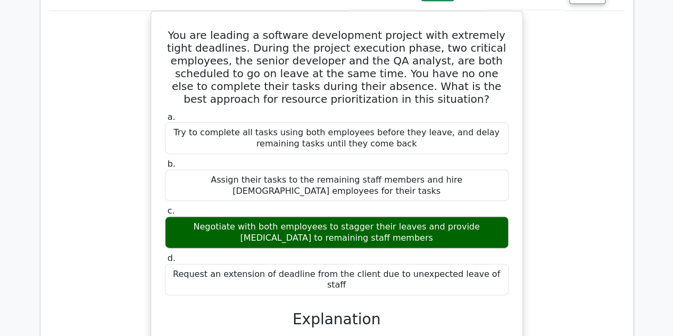
scroll to position [1030, 0]
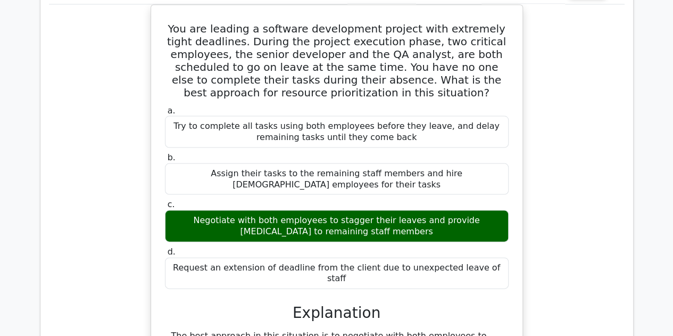
click at [88, 170] on div "You are leading a software development project with extremely tight deadlines. …" at bounding box center [336, 307] width 575 height 604
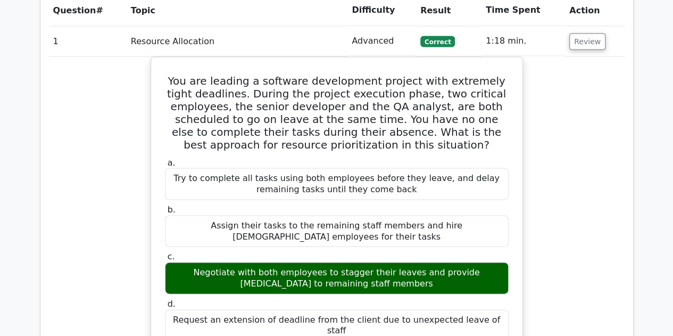
scroll to position [974, 0]
